Goal: Navigation & Orientation: Find specific page/section

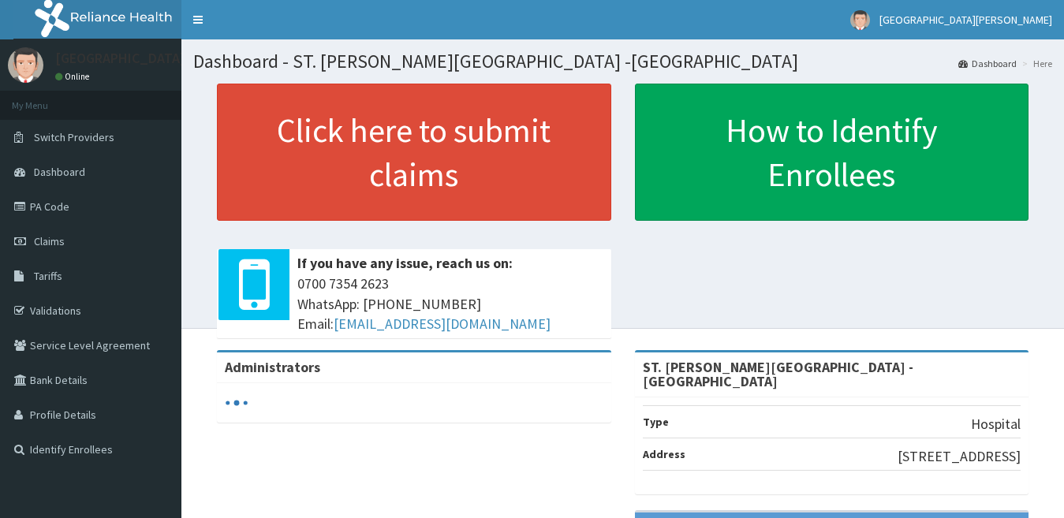
click at [91, 181] on link "Dashboard" at bounding box center [90, 172] width 181 height 35
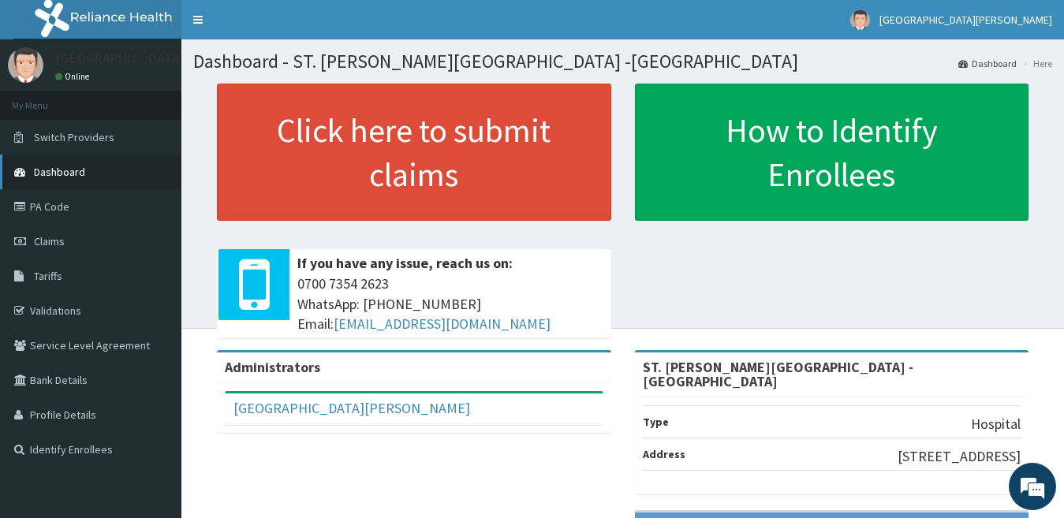
click at [44, 178] on span "Dashboard" at bounding box center [59, 172] width 51 height 14
